Goal: Transaction & Acquisition: Purchase product/service

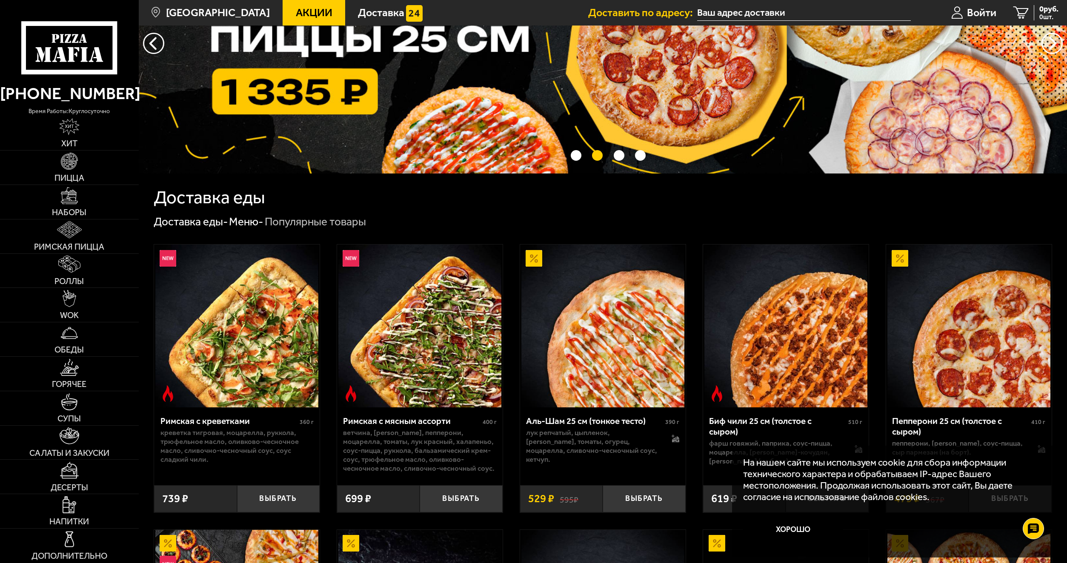
scroll to position [128, 0]
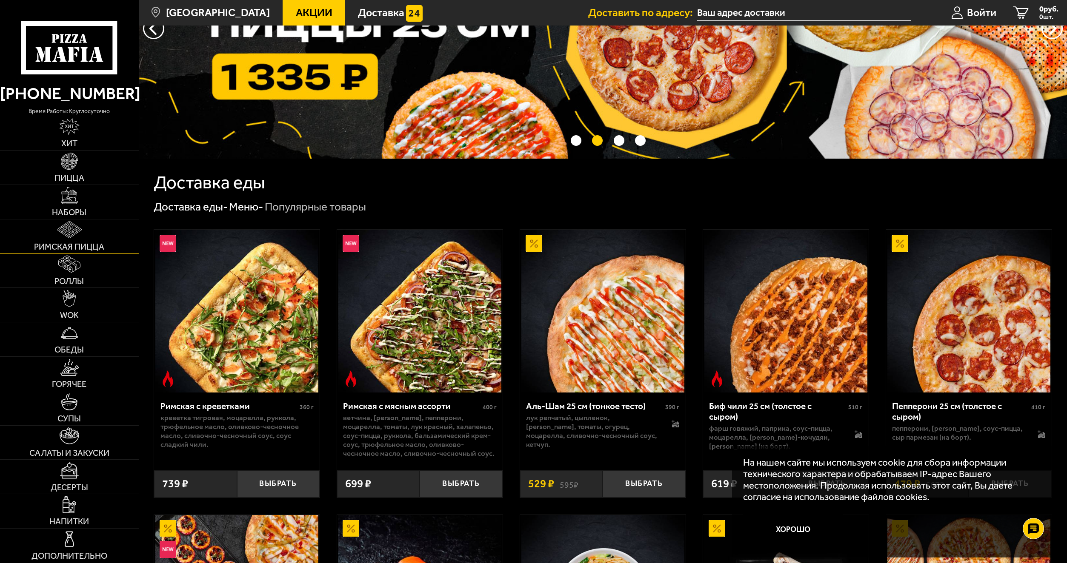
click at [100, 248] on span "Римская пицца" at bounding box center [69, 247] width 70 height 9
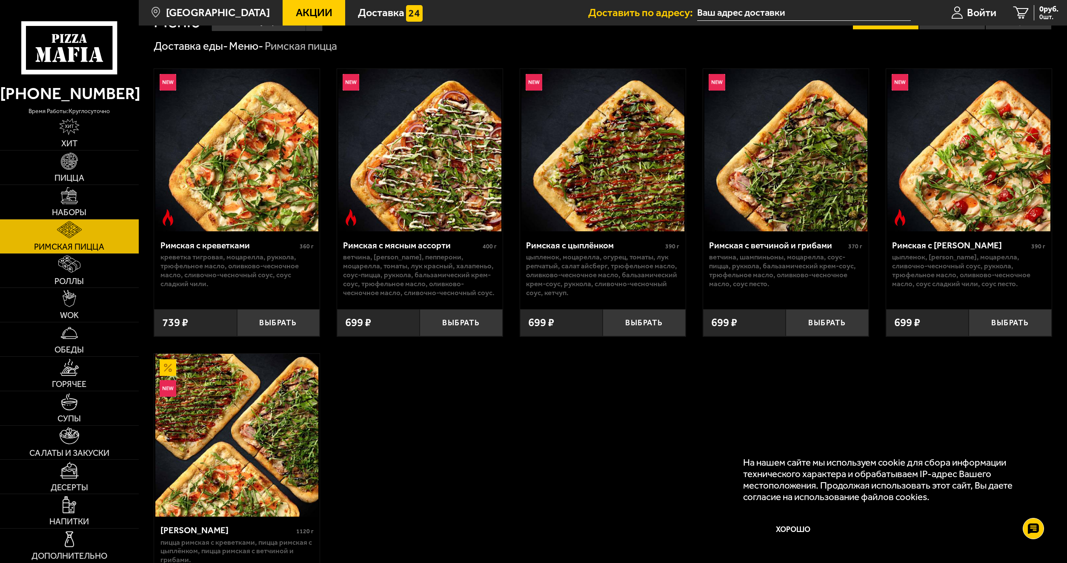
scroll to position [85, 0]
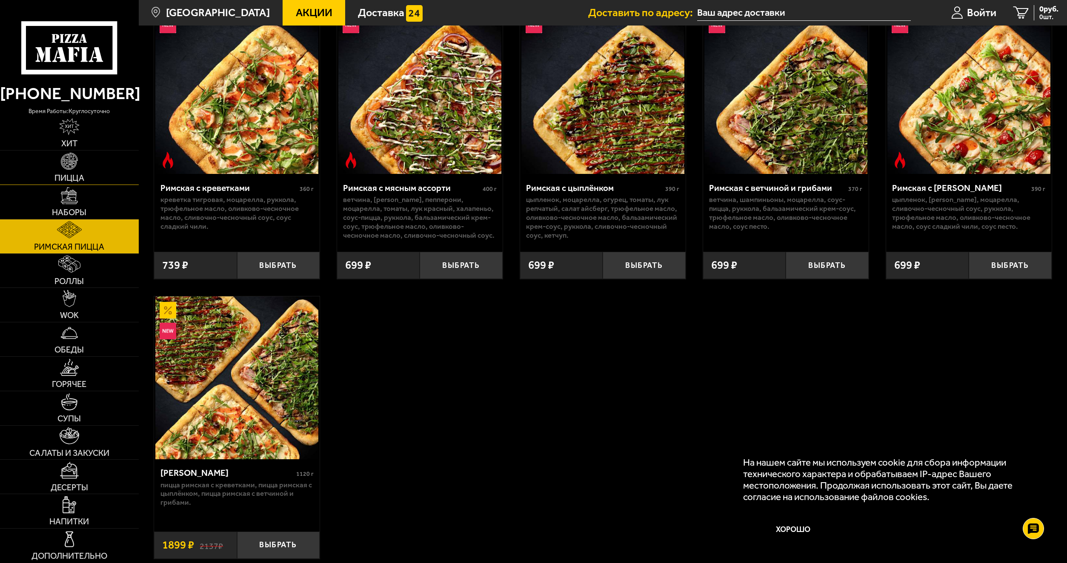
click at [68, 172] on link "Пицца" at bounding box center [69, 168] width 139 height 34
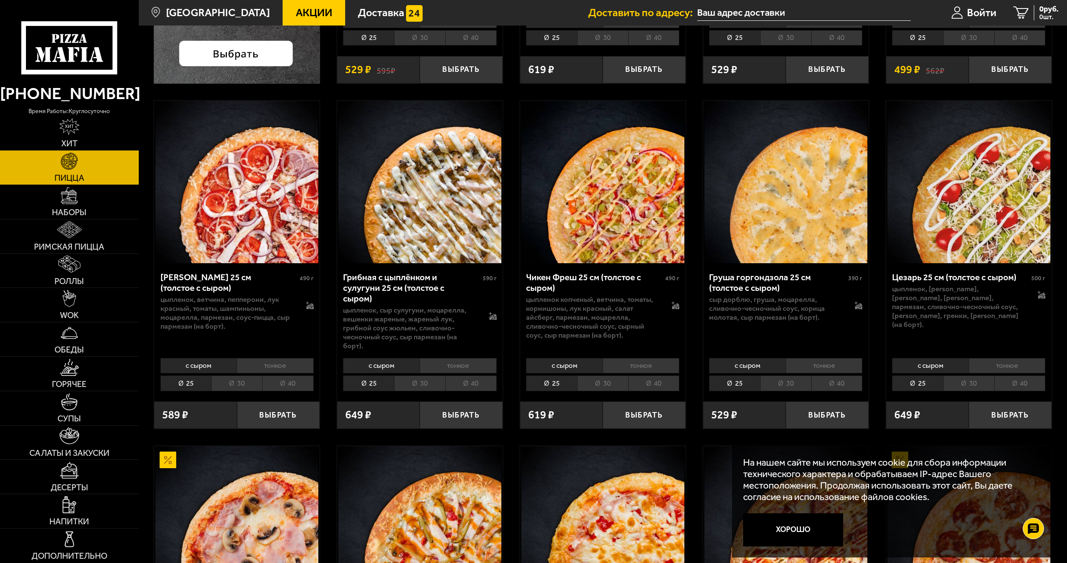
scroll to position [383, 0]
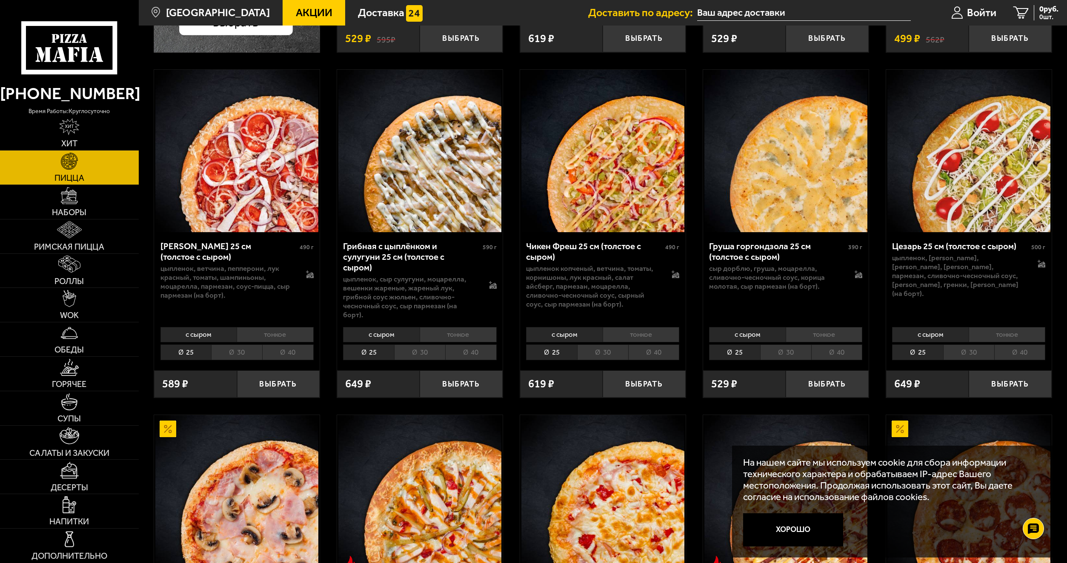
click at [955, 345] on li "30" at bounding box center [968, 352] width 51 height 15
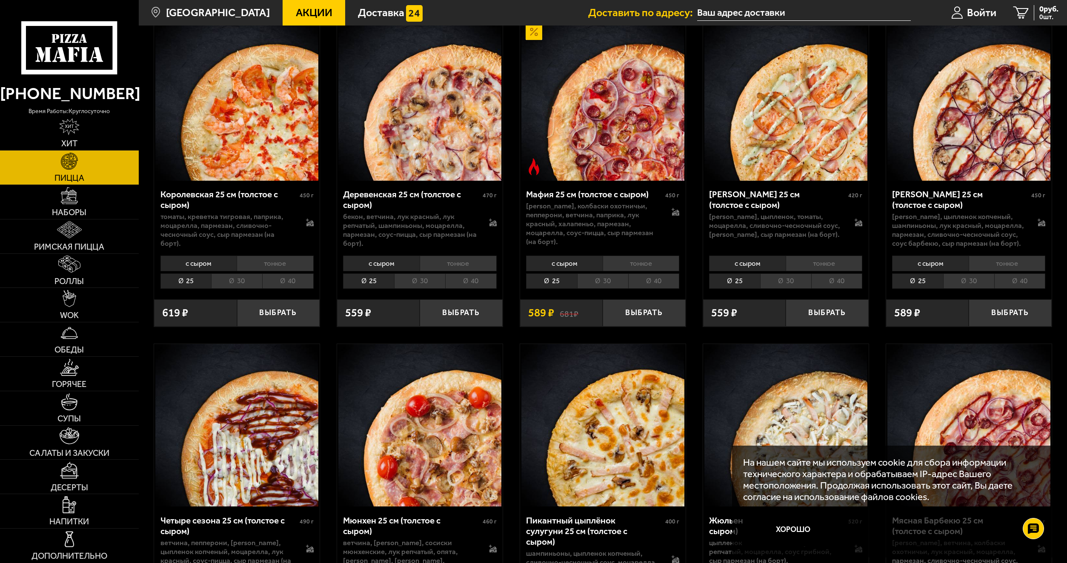
scroll to position [1106, 0]
click at [801, 14] on input "text" at bounding box center [803, 13] width 213 height 16
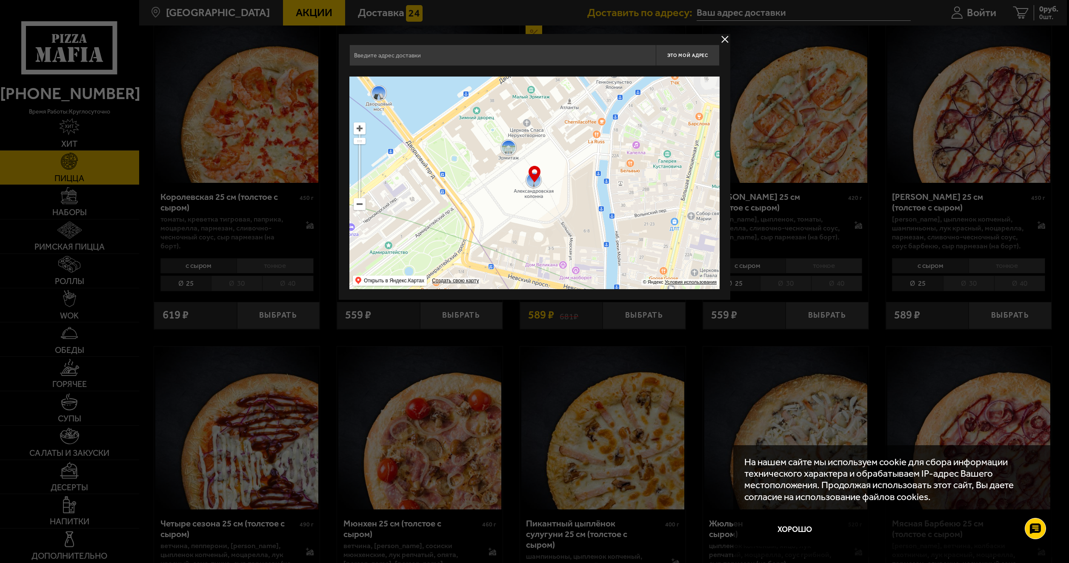
click at [493, 59] on input "text" at bounding box center [502, 55] width 306 height 21
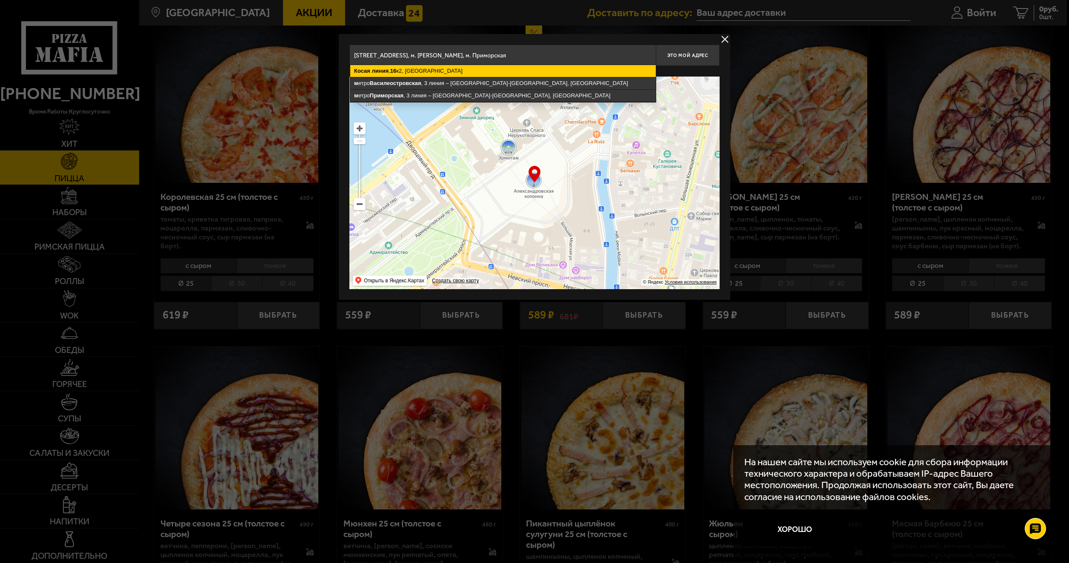
click at [443, 70] on ymaps "[STREET_ADDRESS]" at bounding box center [503, 71] width 306 height 12
type input "[STREET_ADDRESS]"
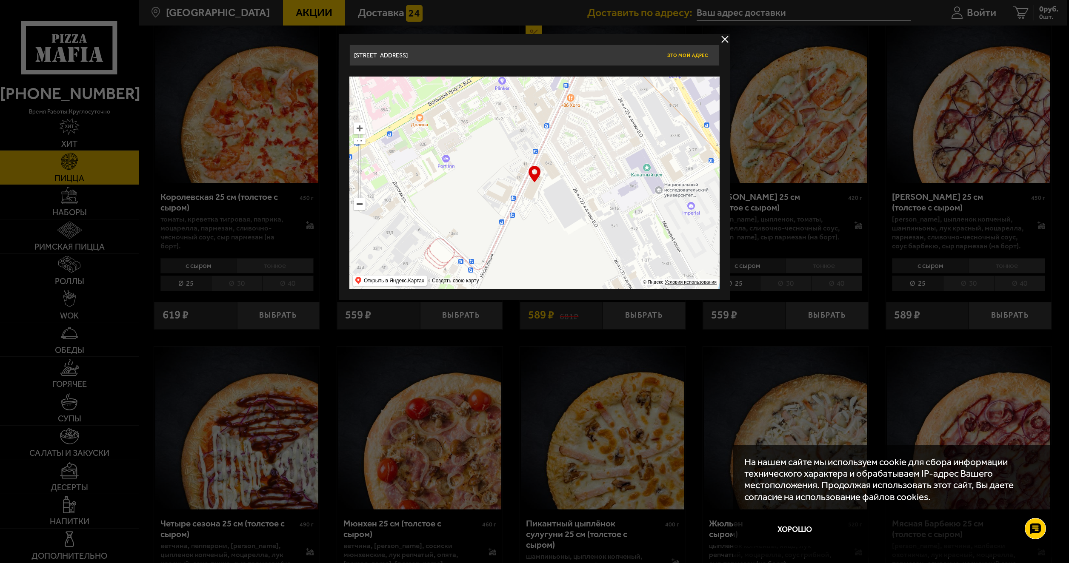
click at [696, 59] on button "Это мой адрес" at bounding box center [688, 55] width 64 height 21
type input "[STREET_ADDRESS]"
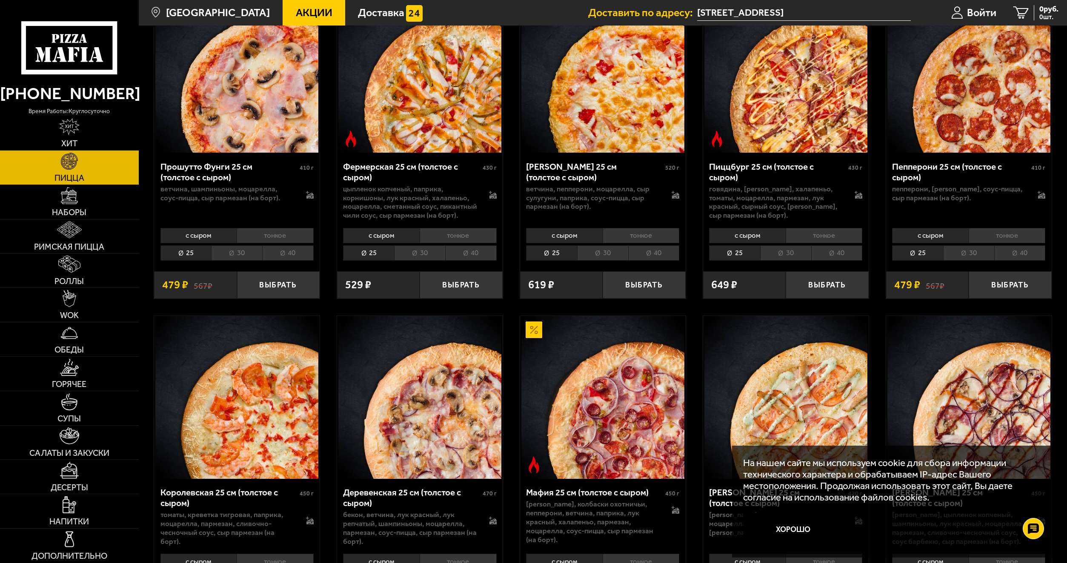
scroll to position [681, 0]
